Goal: Task Accomplishment & Management: Complete application form

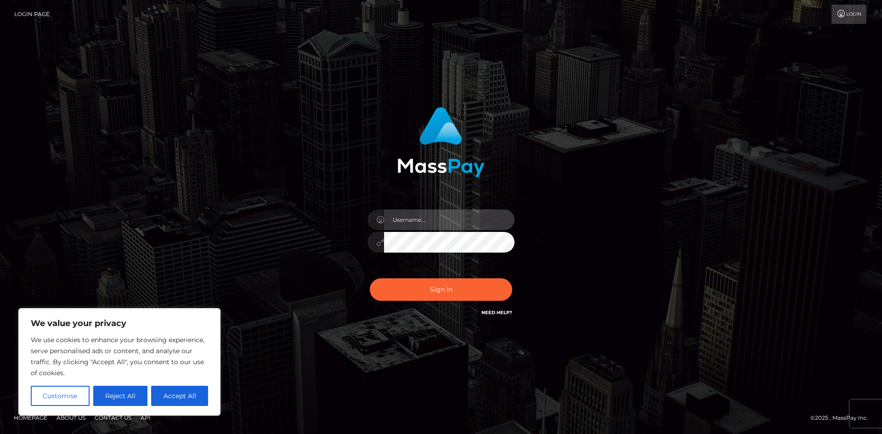
type input "tinan"
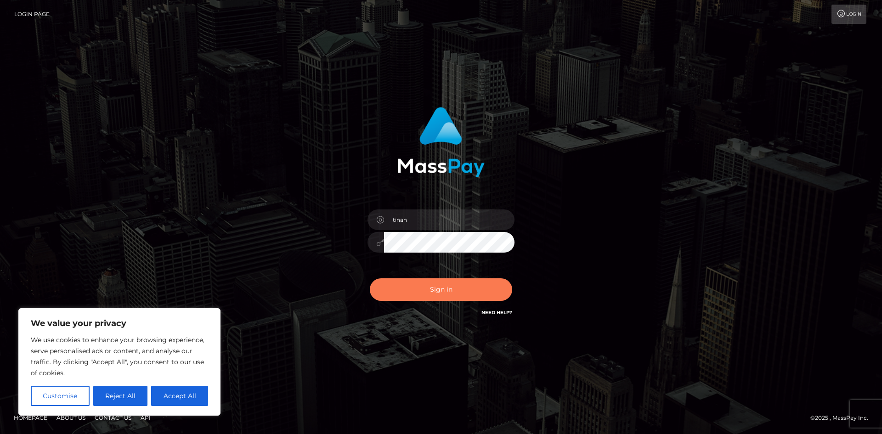
click at [440, 291] on button "Sign in" at bounding box center [441, 289] width 142 height 23
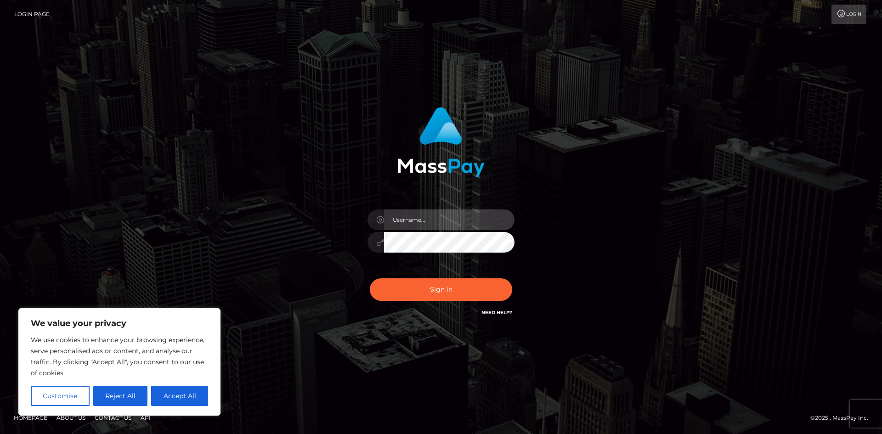
type input "tinan"
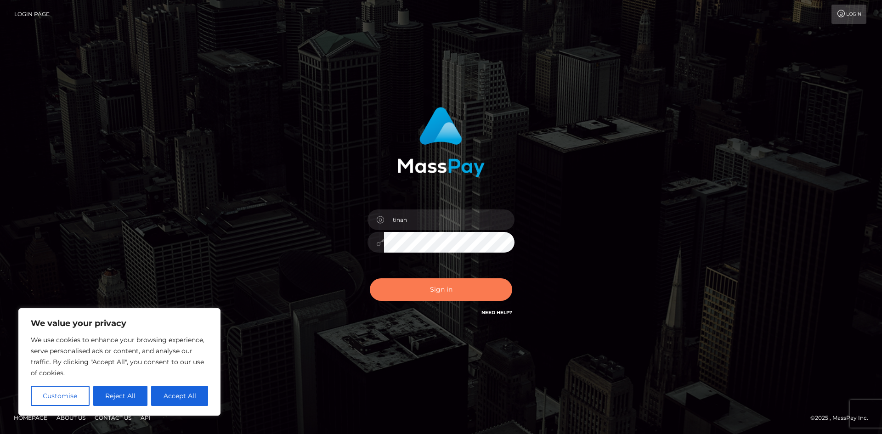
click at [440, 291] on button "Sign in" at bounding box center [441, 289] width 142 height 23
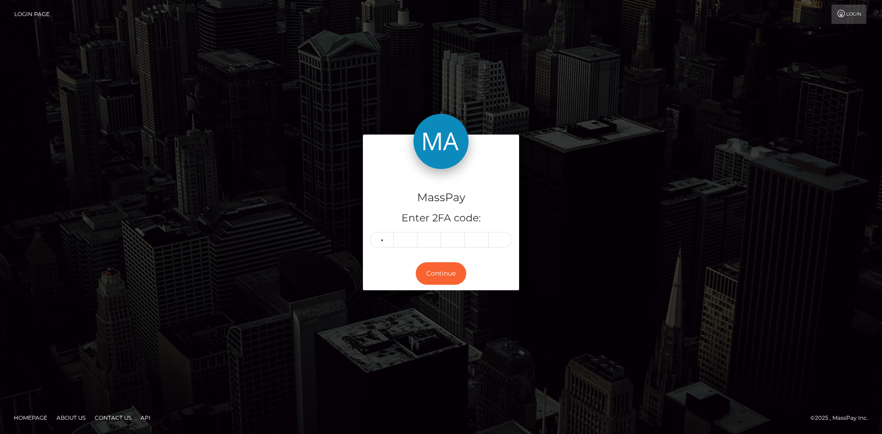
type input "6"
type input "3"
type input "0"
type input "7"
type input "4"
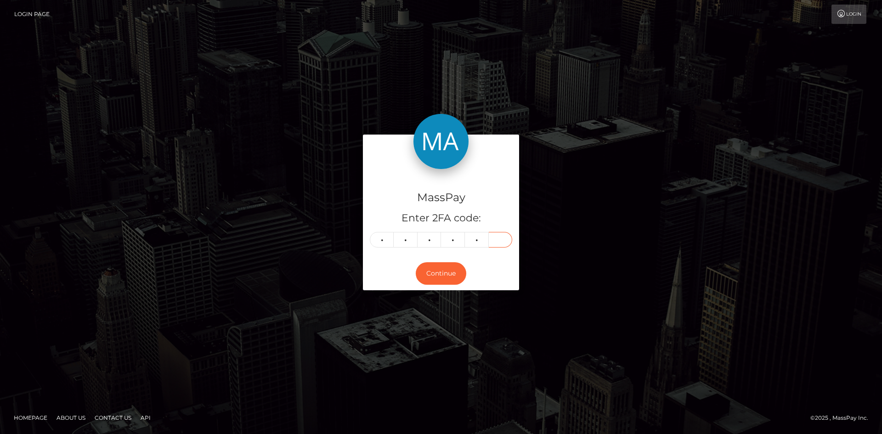
type input "7"
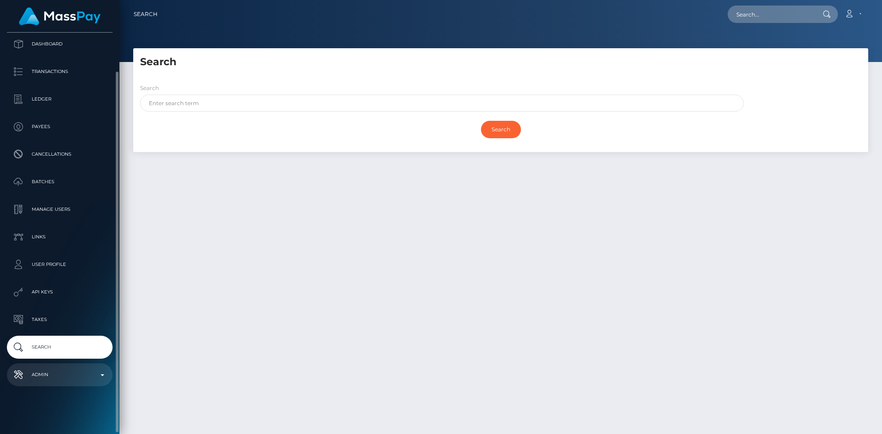
click at [66, 366] on link "Admin" at bounding box center [60, 374] width 106 height 23
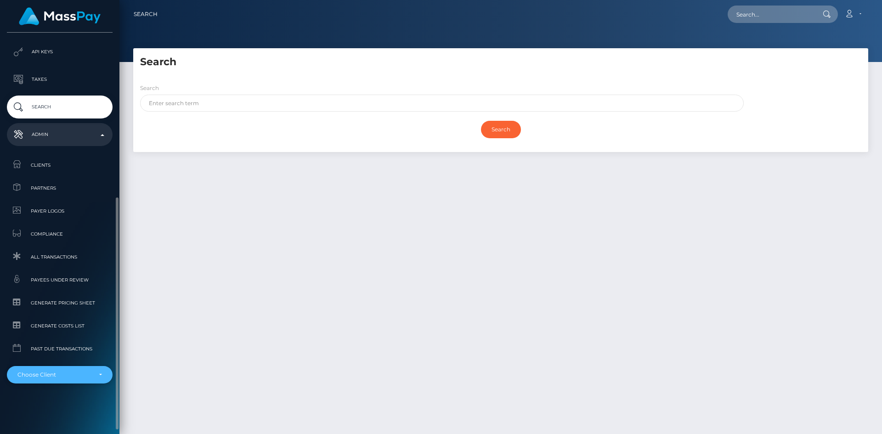
click at [59, 369] on div "Choose Client" at bounding box center [60, 374] width 106 height 17
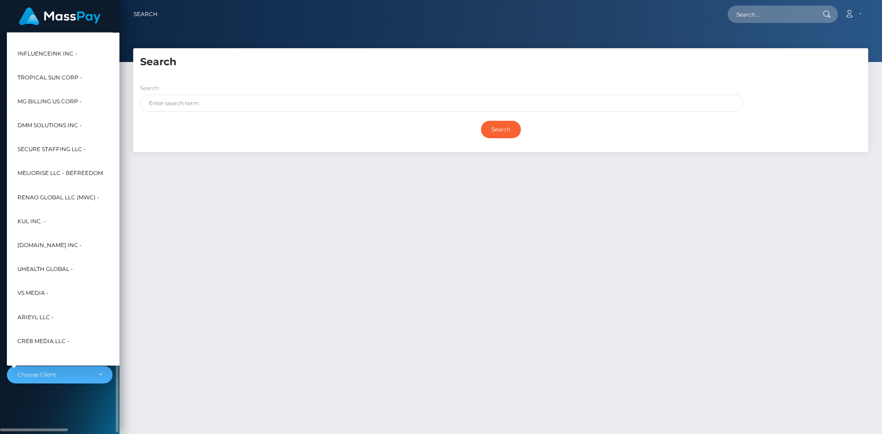
scroll to position [0, 0]
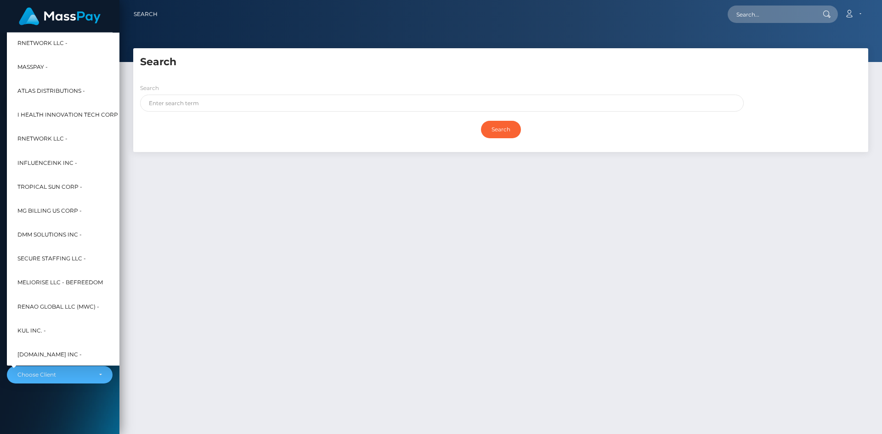
click at [240, 326] on div "Search Search Search Payouts - Payee Name" at bounding box center [500, 236] width 762 height 377
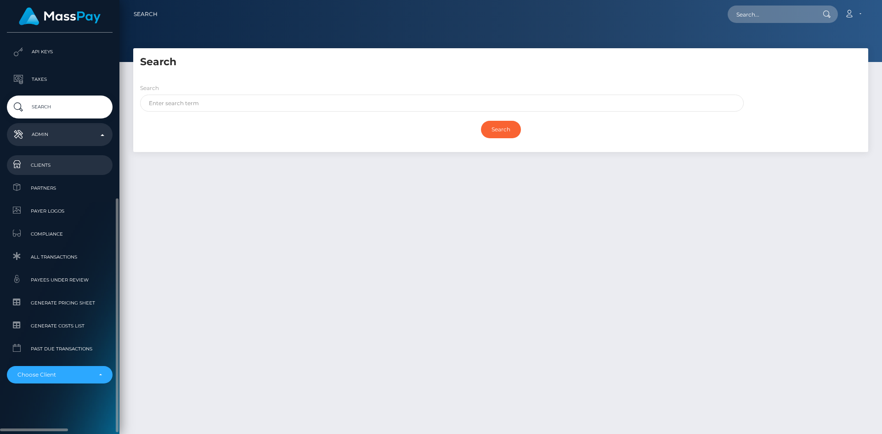
click at [53, 166] on span "Clients" at bounding box center [60, 165] width 98 height 11
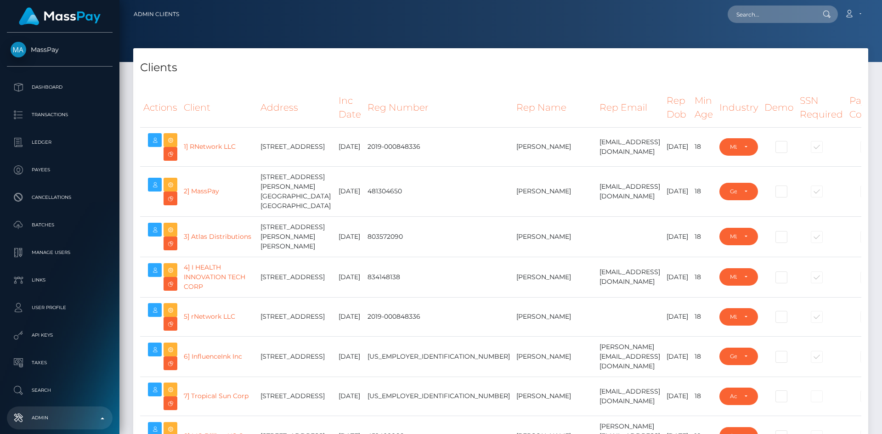
select select "223"
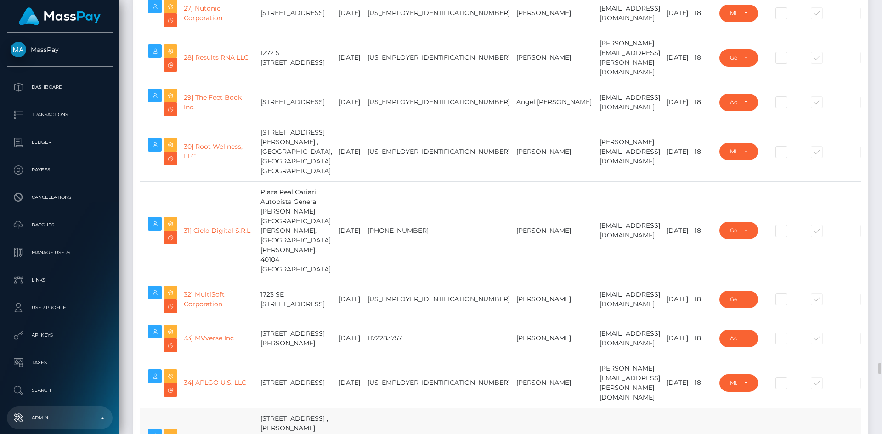
scroll to position [1515, 0]
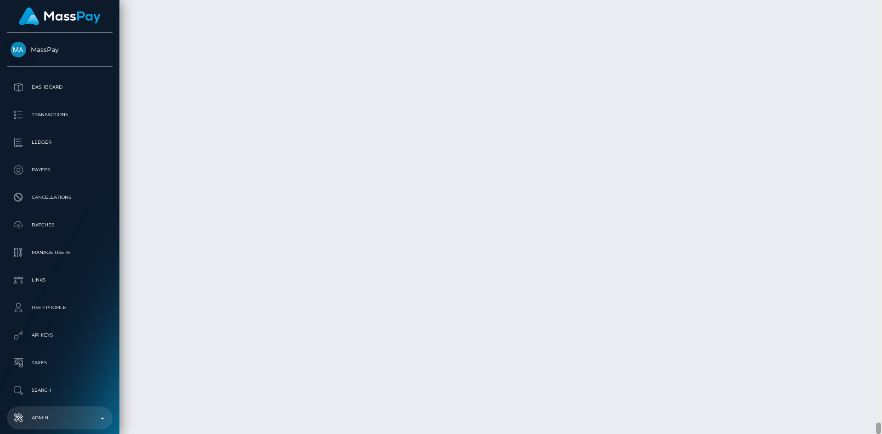
drag, startPoint x: 880, startPoint y: 44, endPoint x: 848, endPoint y: 434, distance: 392.1
click at [848, 434] on html "MassPay Dashboard Transactions Ledger Payees Cancellations Links" at bounding box center [441, 217] width 882 height 434
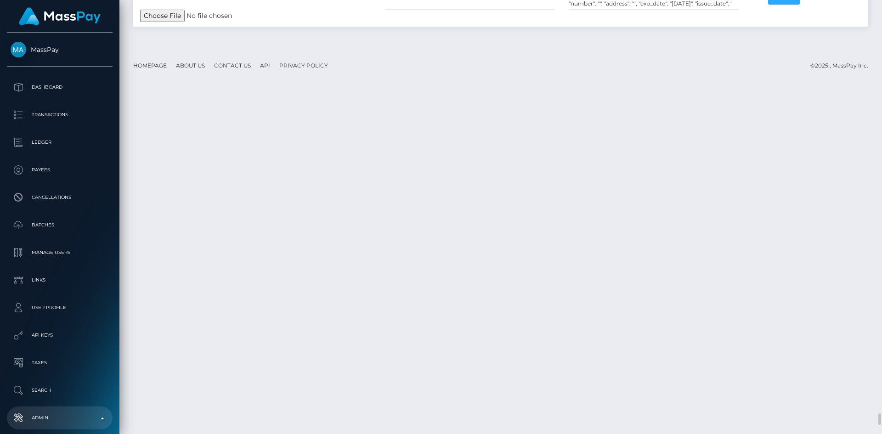
scroll to position [14996, 0]
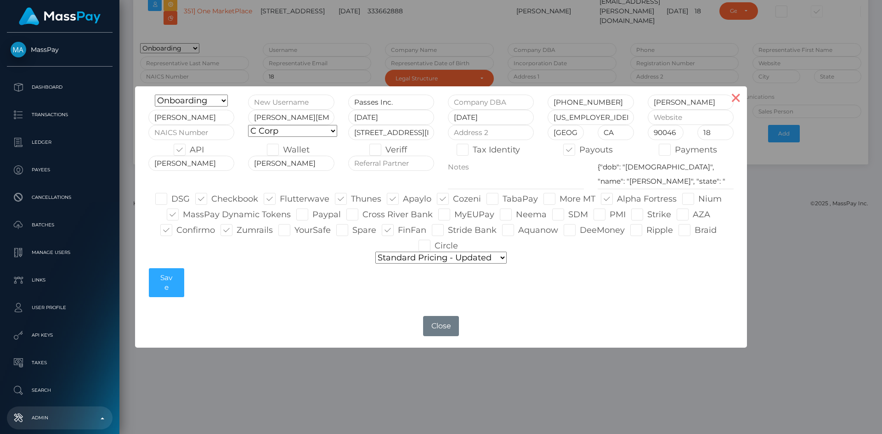
click at [738, 95] on button "×" at bounding box center [736, 97] width 22 height 22
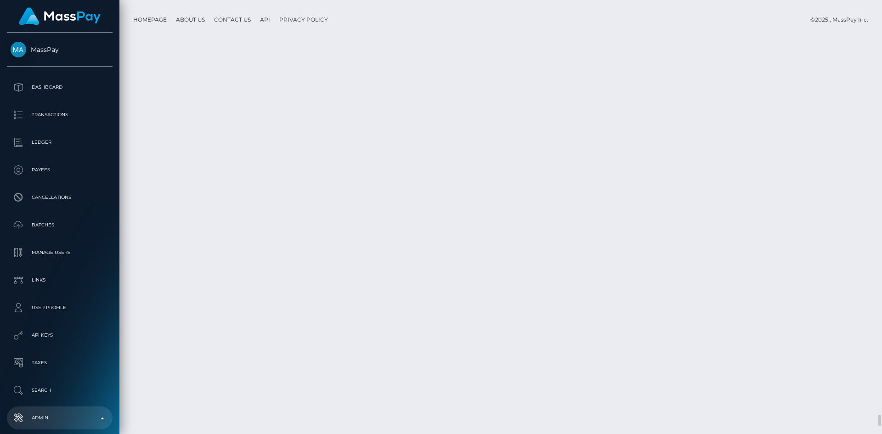
scroll to position [15455, 0]
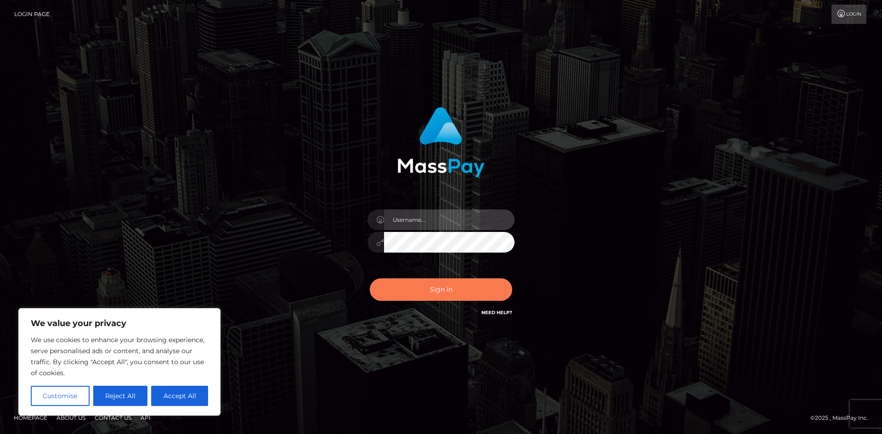
type input "tinan"
click at [481, 291] on button "Sign in" at bounding box center [441, 289] width 142 height 23
type input "tinan"
click at [481, 291] on button "Sign in" at bounding box center [441, 289] width 142 height 23
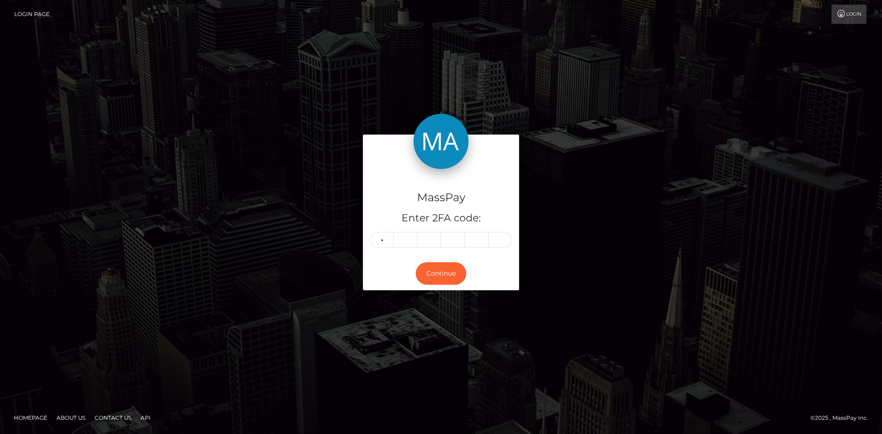
type input "4"
type input "3"
type input "5"
type input "4"
type input "5"
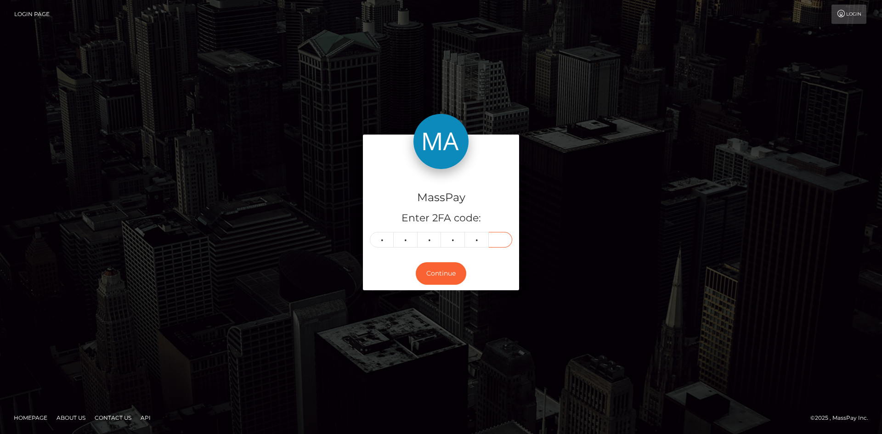
type input "4"
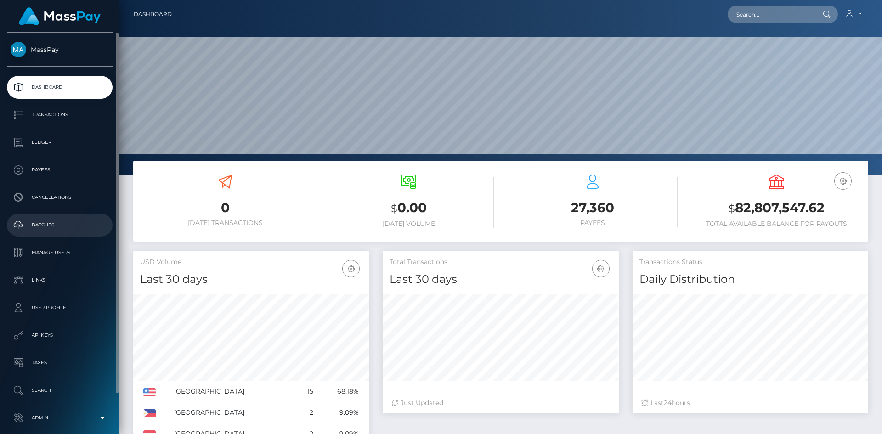
scroll to position [43, 0]
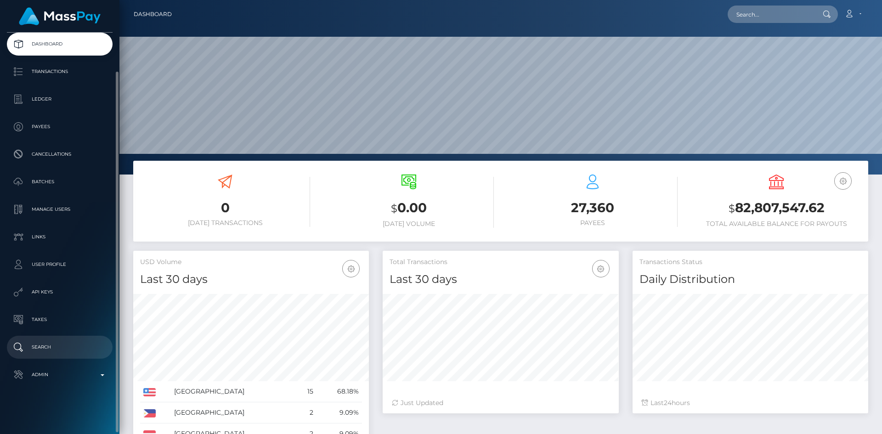
drag, startPoint x: 88, startPoint y: 381, endPoint x: 82, endPoint y: 349, distance: 32.7
click at [88, 381] on p "Admin" at bounding box center [60, 375] width 98 height 14
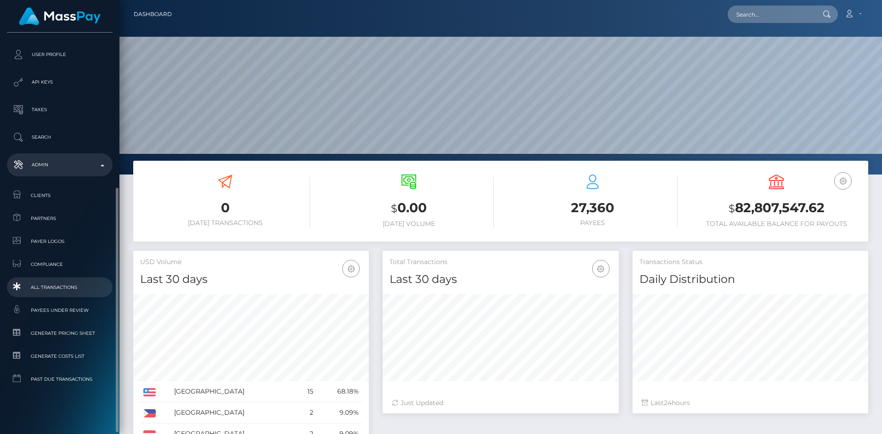
scroll to position [256, 0]
click at [49, 189] on span "Clients" at bounding box center [60, 192] width 98 height 11
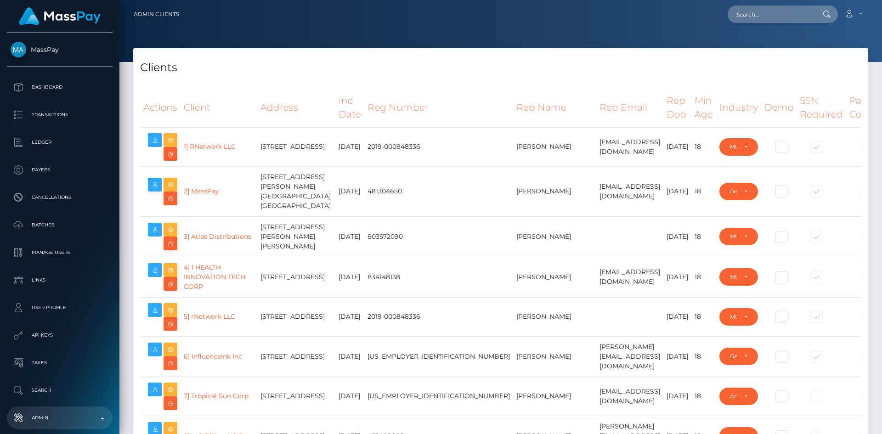
select select "223"
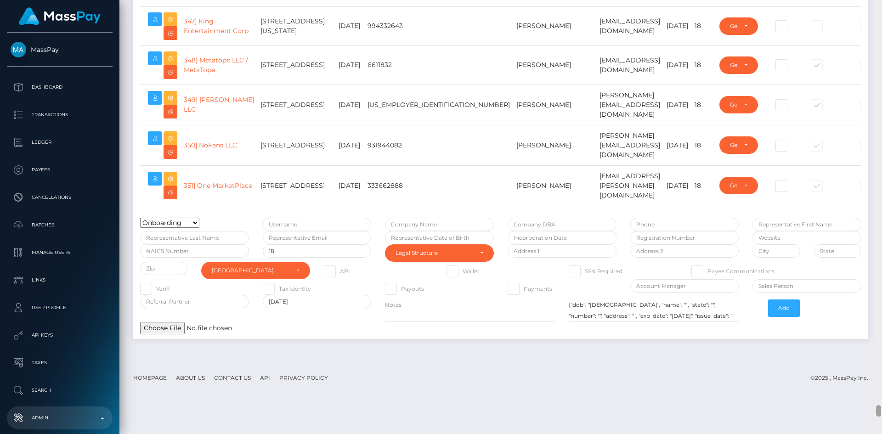
scroll to position [15455, 0]
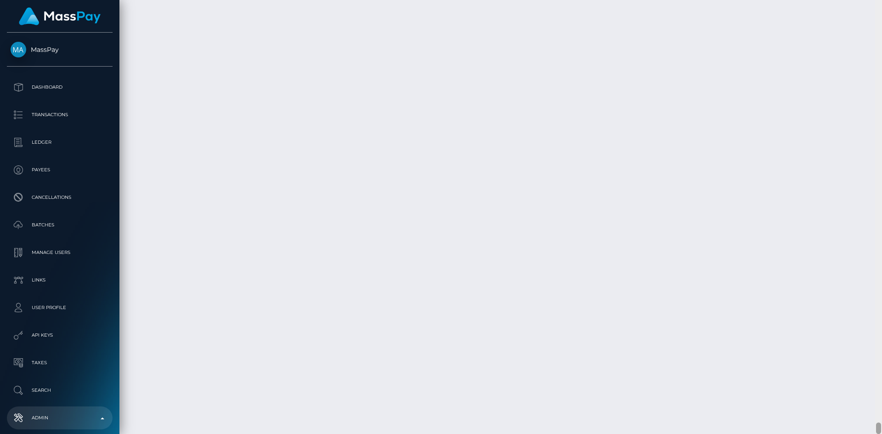
drag, startPoint x: 878, startPoint y: 23, endPoint x: 879, endPoint y: 440, distance: 417.4
click at [879, 434] on html "MassPay Dashboard Transactions Ledger Payees Cancellations Links" at bounding box center [441, 217] width 882 height 434
paste input "519290"
type input "519290"
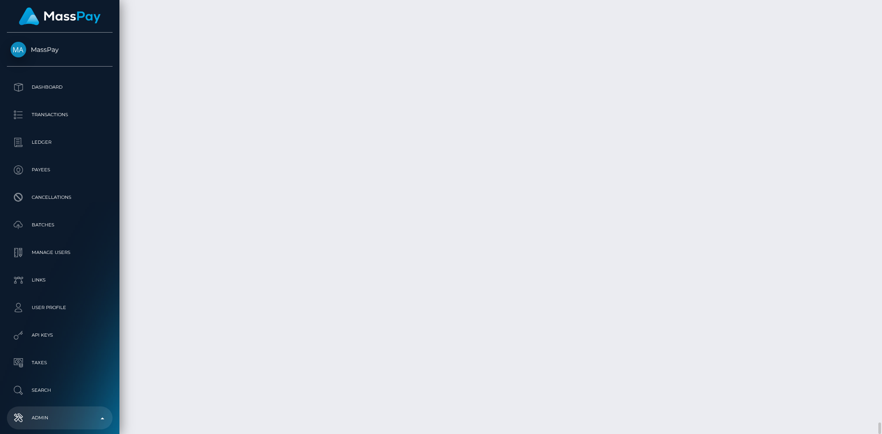
type input "2"
type input "1956-04-12"
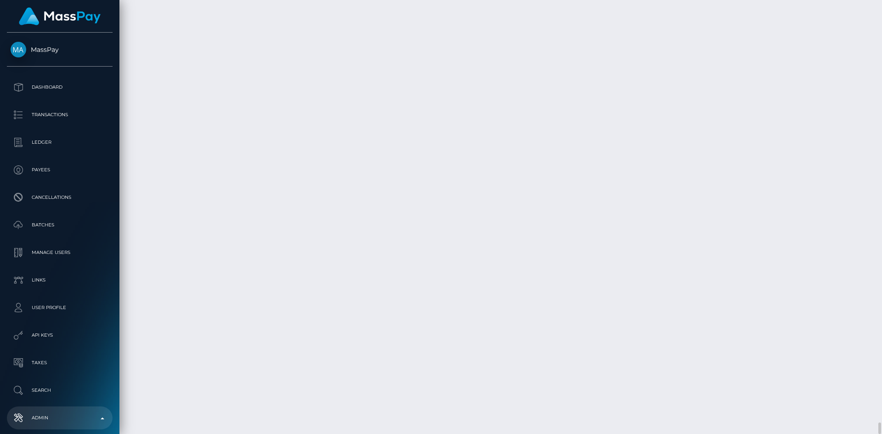
select select "LLC"
paste input "30 N Gould Street"
type input "30 N Gould Street"
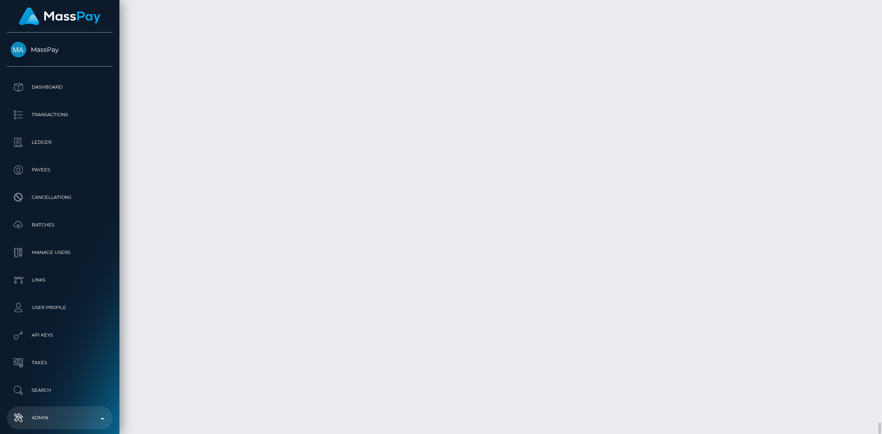
paste input "Suite R"
type input "Suite R"
paste input "Sheridan"
type input "Sheridan"
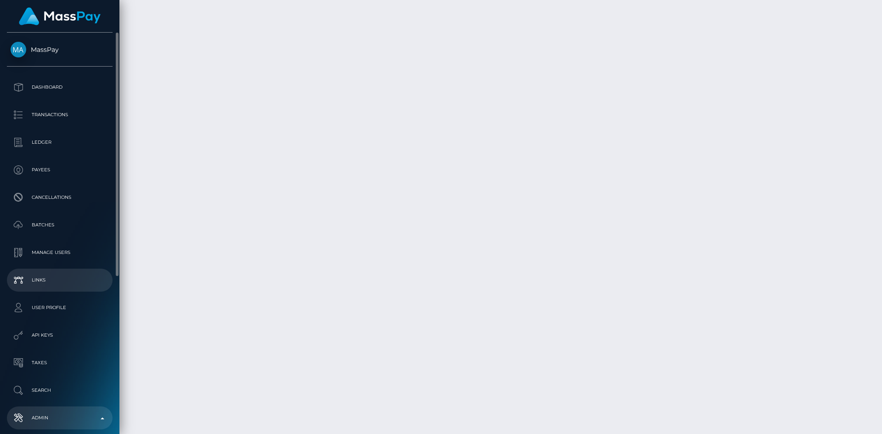
type input "WY"
paste input "82801"
type input "82801"
paste input "Gary"
type input "Gary"
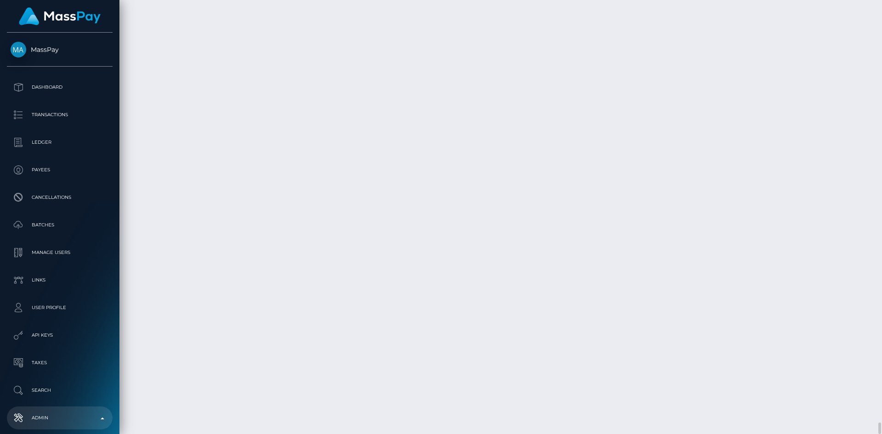
paste input "Osterberg"
type input "Osterberg"
paste input "Blonde, LLC"
type input "Blonde, LLC"
drag, startPoint x: 777, startPoint y: 266, endPoint x: 757, endPoint y: 265, distance: 19.8
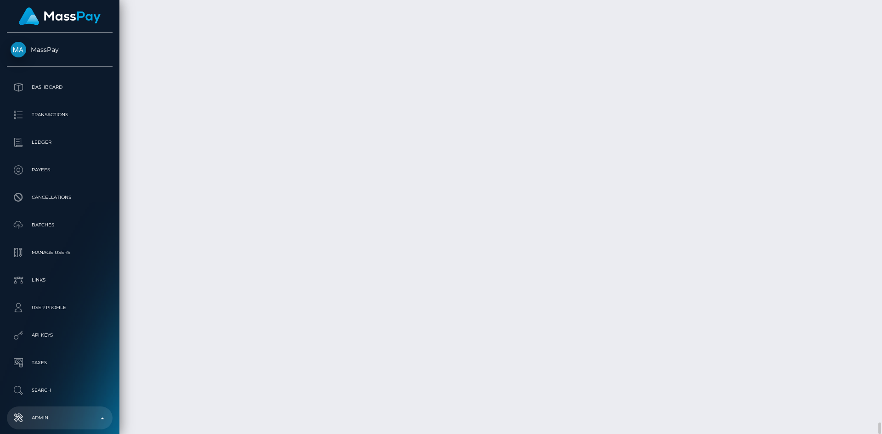
paste input "Gary"
drag, startPoint x: 174, startPoint y: 281, endPoint x: 143, endPoint y: 278, distance: 31.4
paste input "Osterberg"
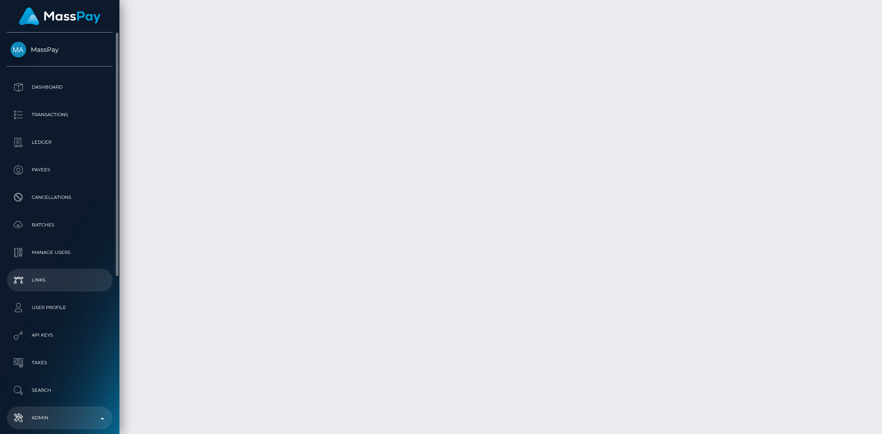
type input "Gary Osterberg"
paste input "2023-001320187"
type input "2023-001320187"
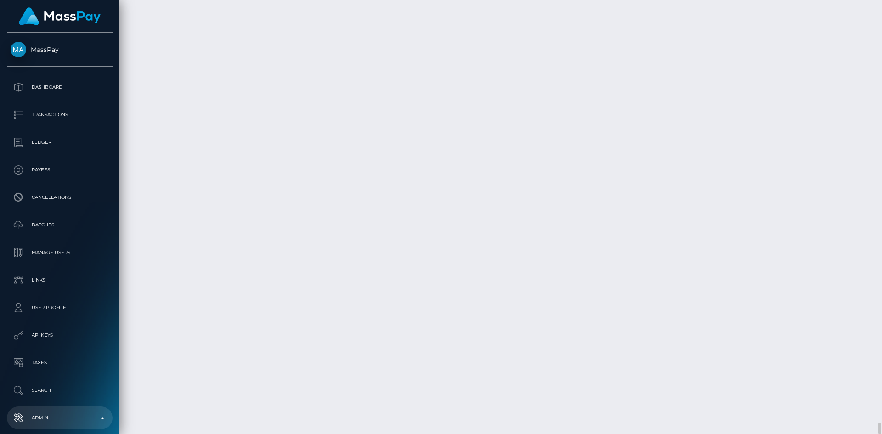
type input "2023-08-24"
paste input "562-400-5570"
type input "562-400-5570"
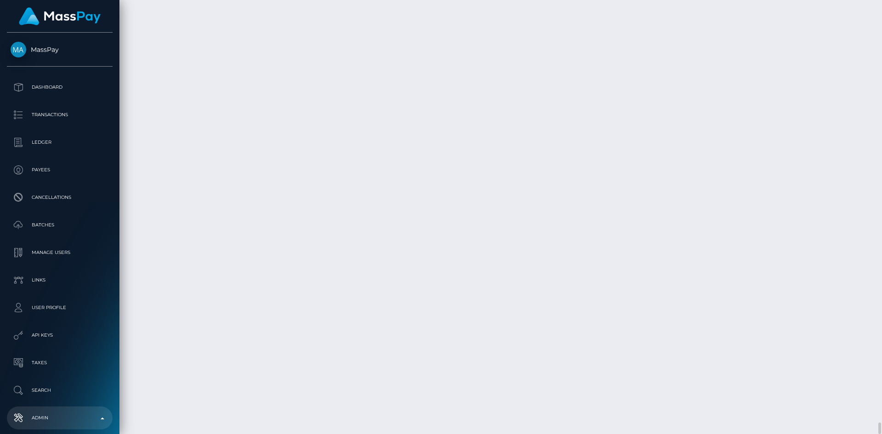
paste input "https://www.blonde.social"
type input "https://www.blonde.social"
paste input "gary@blonde.social"
type input "gary@blonde.social"
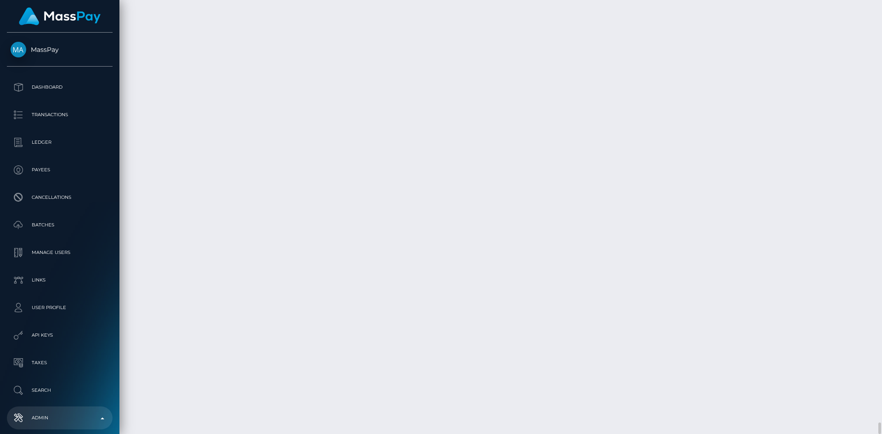
checkbox input "true"
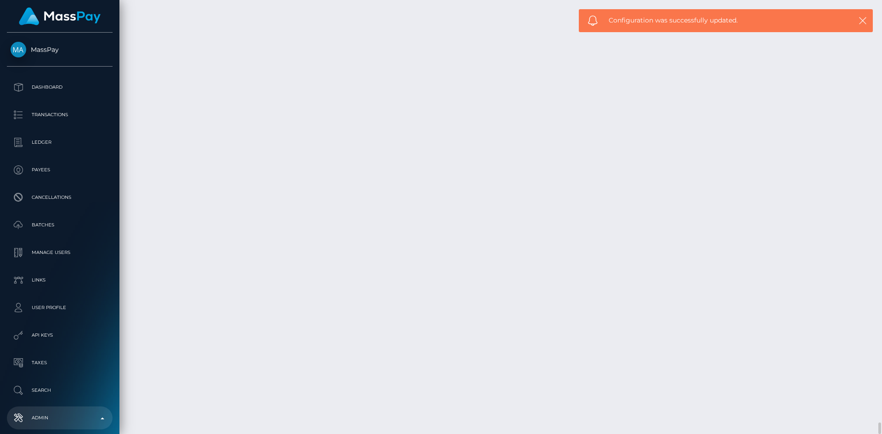
checkbox input "true"
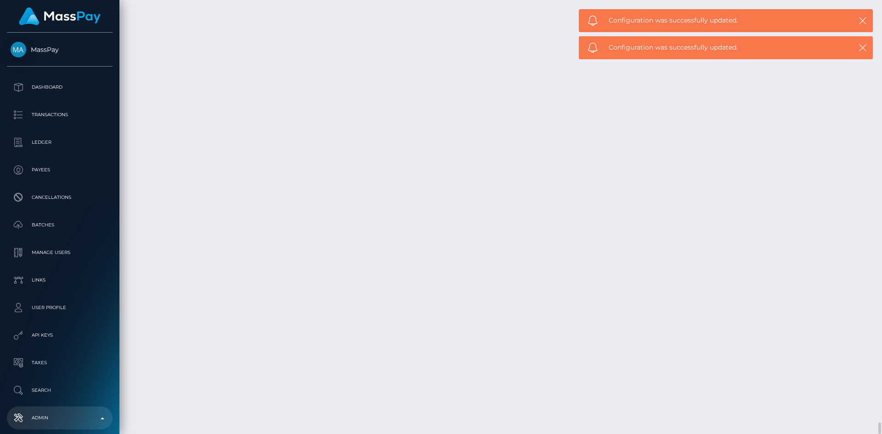
type input "Christina Neilson"
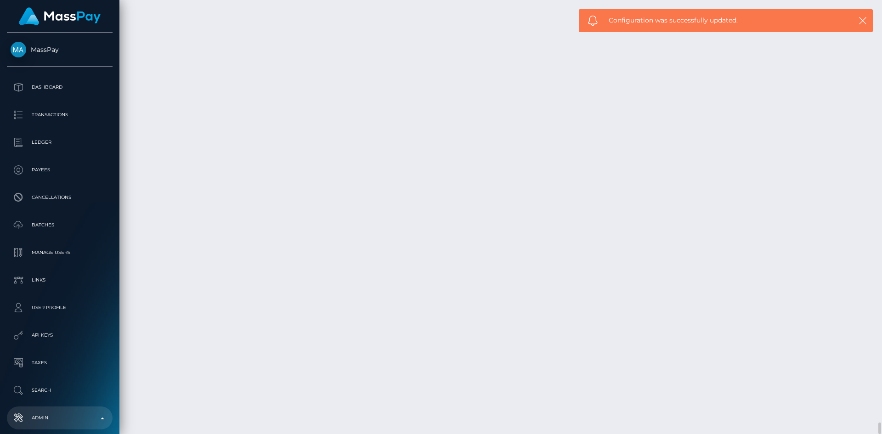
type input "Dennis Garcia"
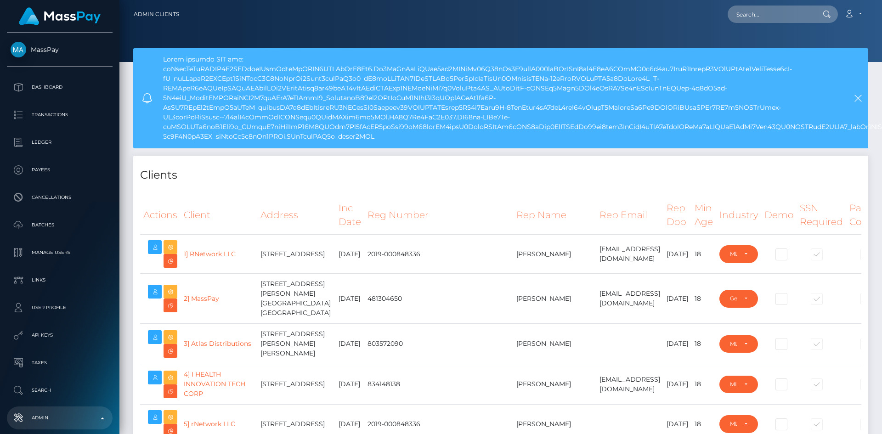
select select "223"
